Goal: Transaction & Acquisition: Purchase product/service

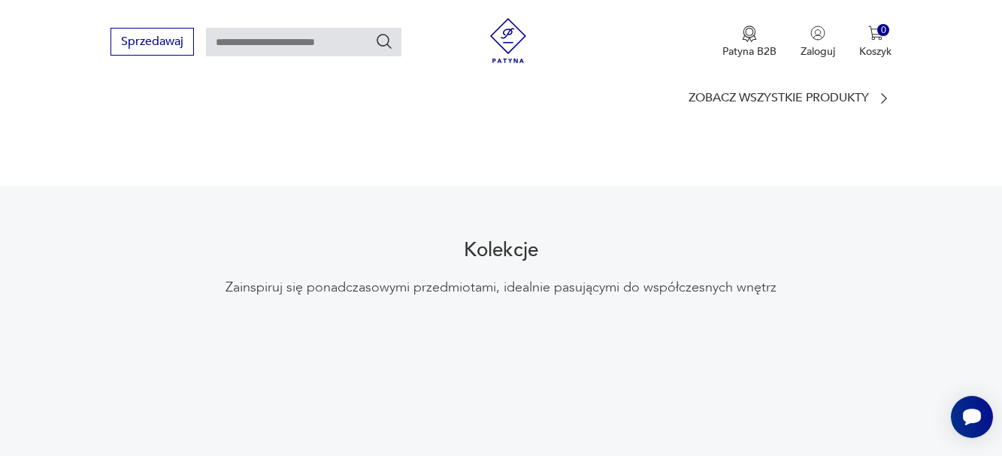
scroll to position [1150, 0]
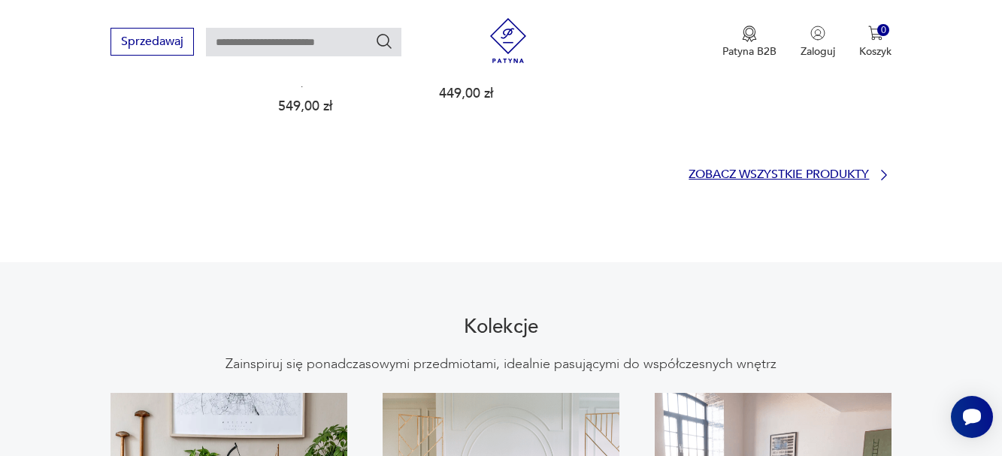
click at [788, 170] on p "Zobacz wszystkie produkty" at bounding box center [779, 175] width 180 height 10
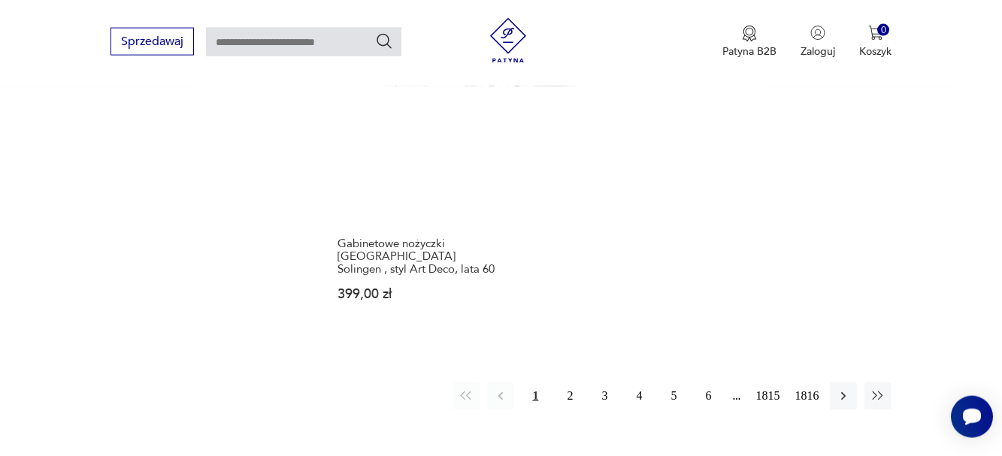
scroll to position [1984, 0]
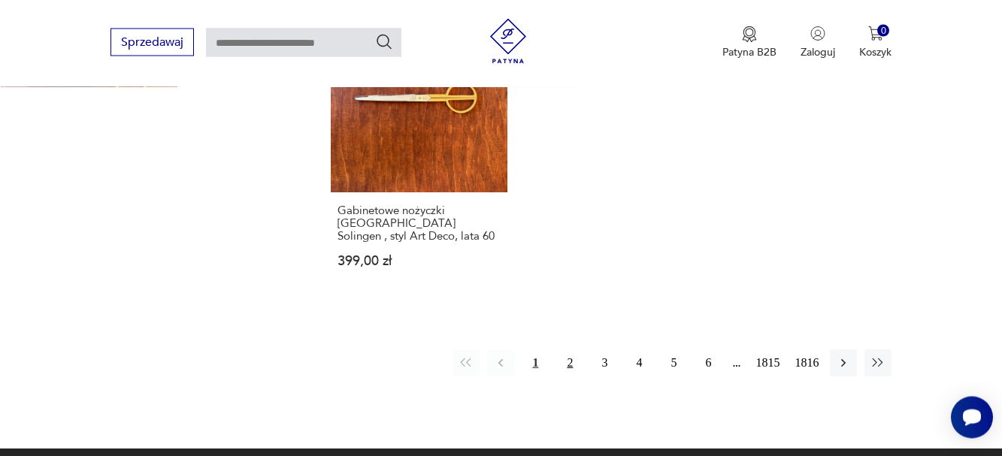
click at [572, 350] on button "2" at bounding box center [569, 363] width 27 height 27
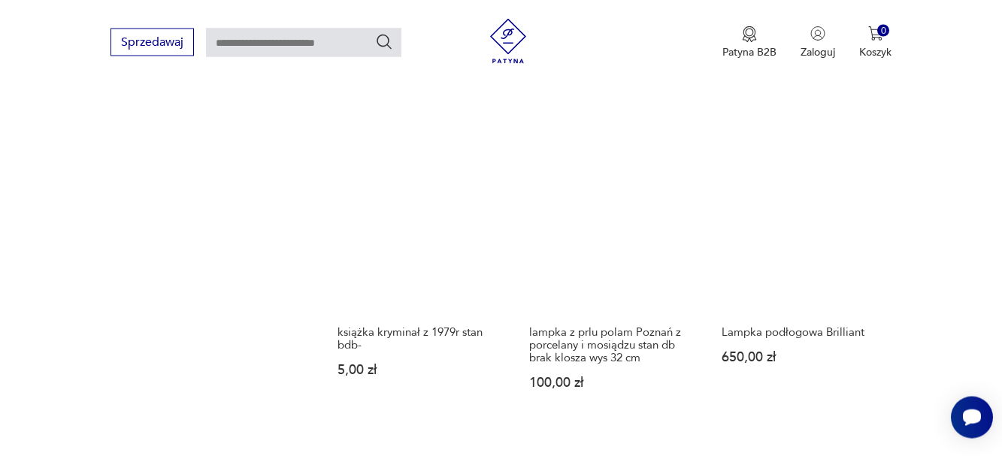
scroll to position [1575, 0]
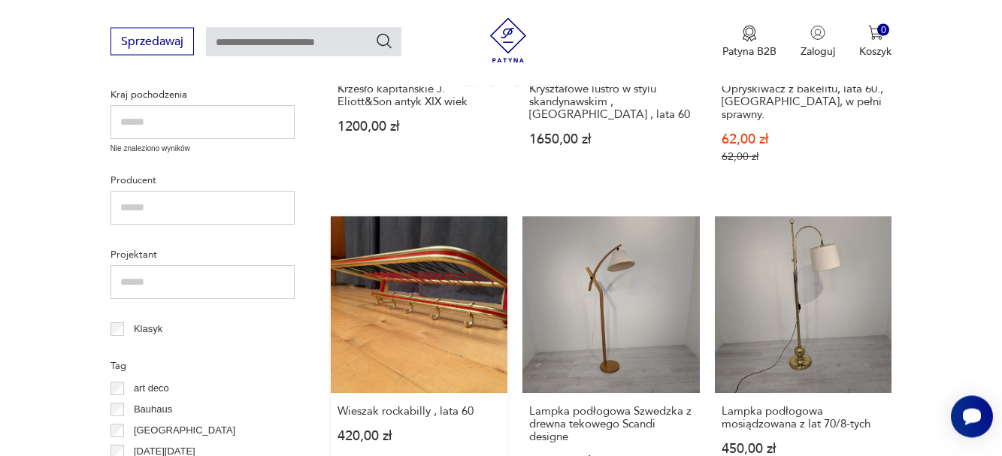
click at [439, 316] on link "Wieszak rockabilly , lata 60 420,00 zł" at bounding box center [419, 358] width 177 height 282
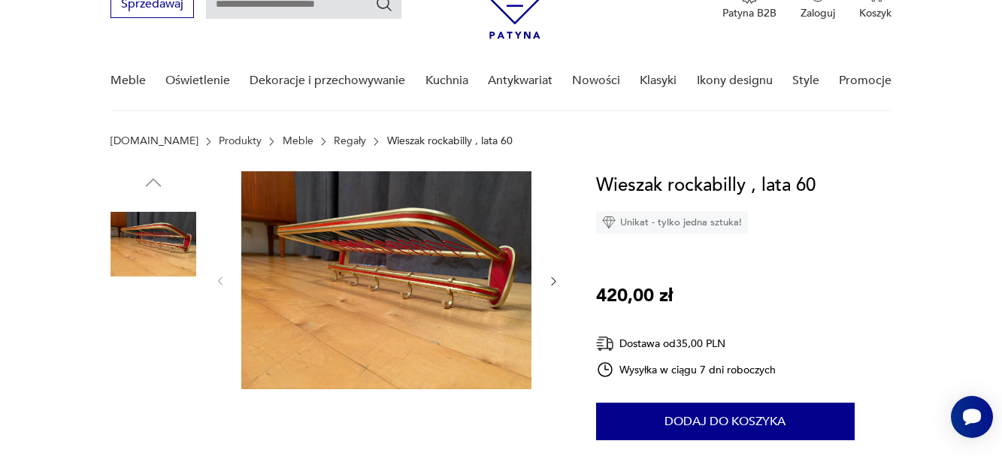
scroll to position [383, 0]
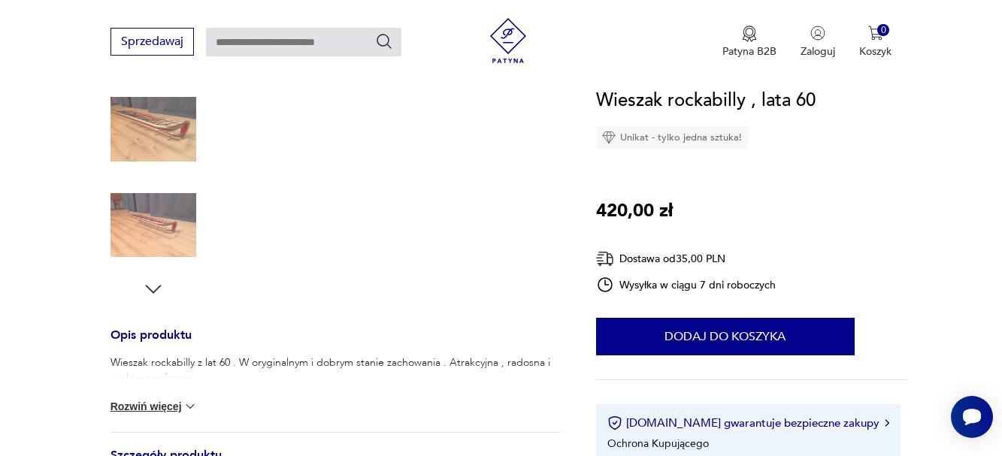
click at [158, 404] on button "Rozwiń więcej" at bounding box center [153, 406] width 87 height 15
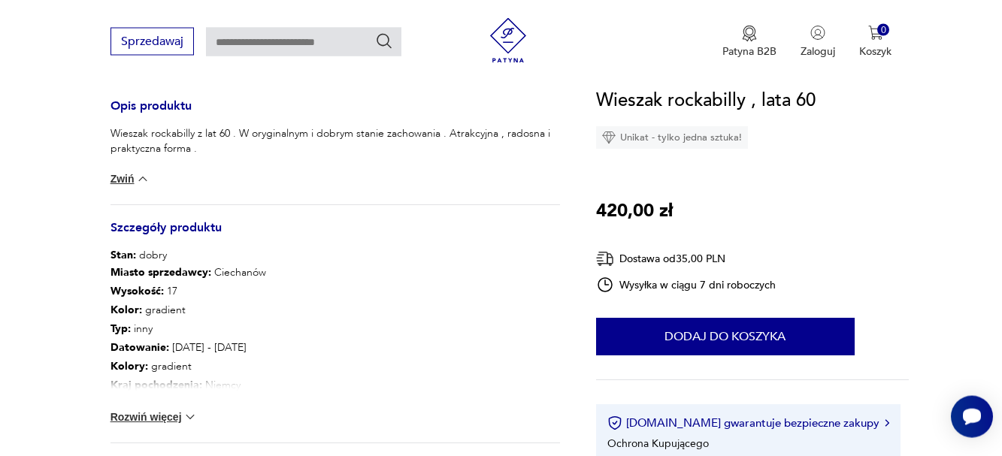
scroll to position [613, 0]
click at [143, 420] on button "Rozwiń więcej" at bounding box center [153, 416] width 87 height 15
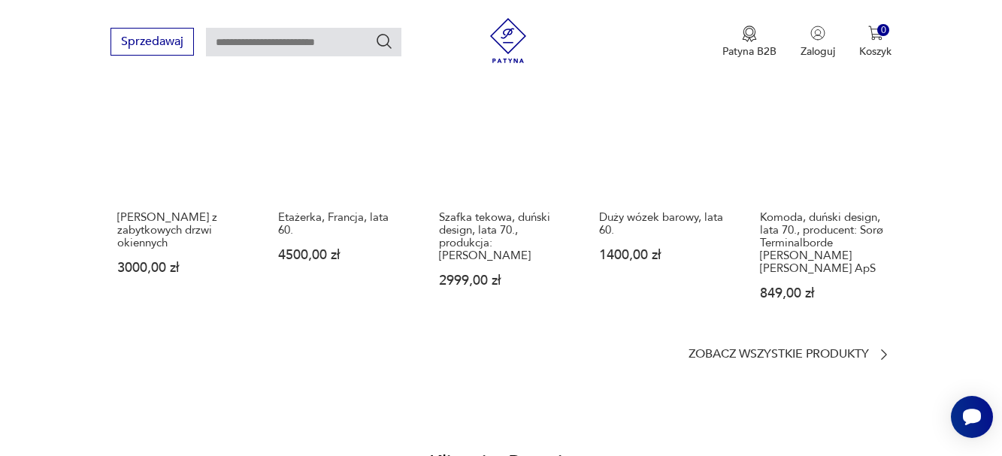
scroll to position [1227, 0]
